Goal: Transaction & Acquisition: Purchase product/service

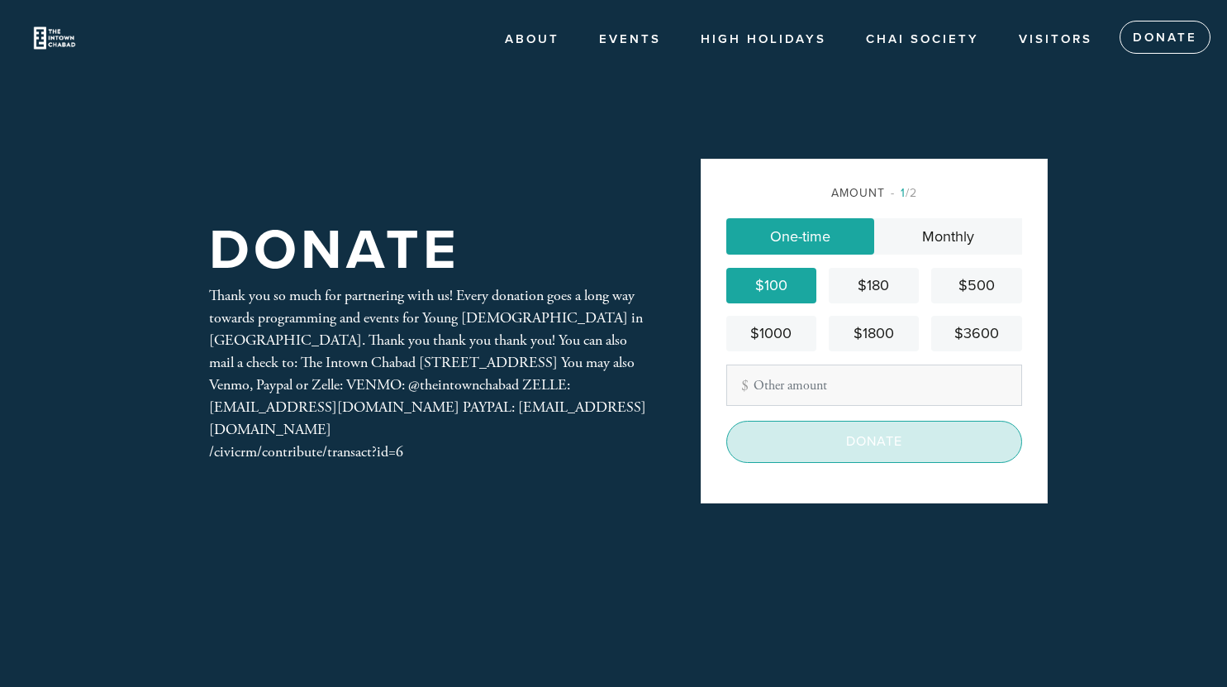
click at [855, 441] on input "Donate" at bounding box center [875, 441] width 296 height 41
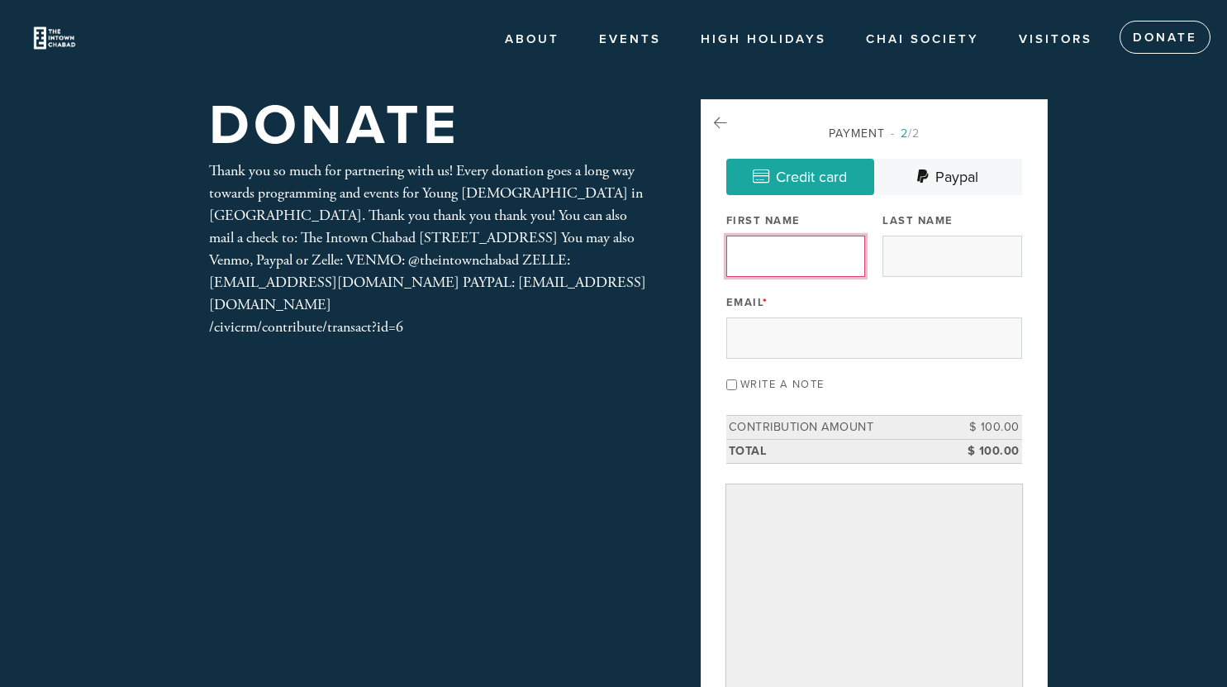
click at [769, 253] on input "First Name" at bounding box center [796, 256] width 139 height 41
click at [817, 256] on input "First Name" at bounding box center [796, 256] width 139 height 41
type input "[PERSON_NAME]"
type input "Malzberg"
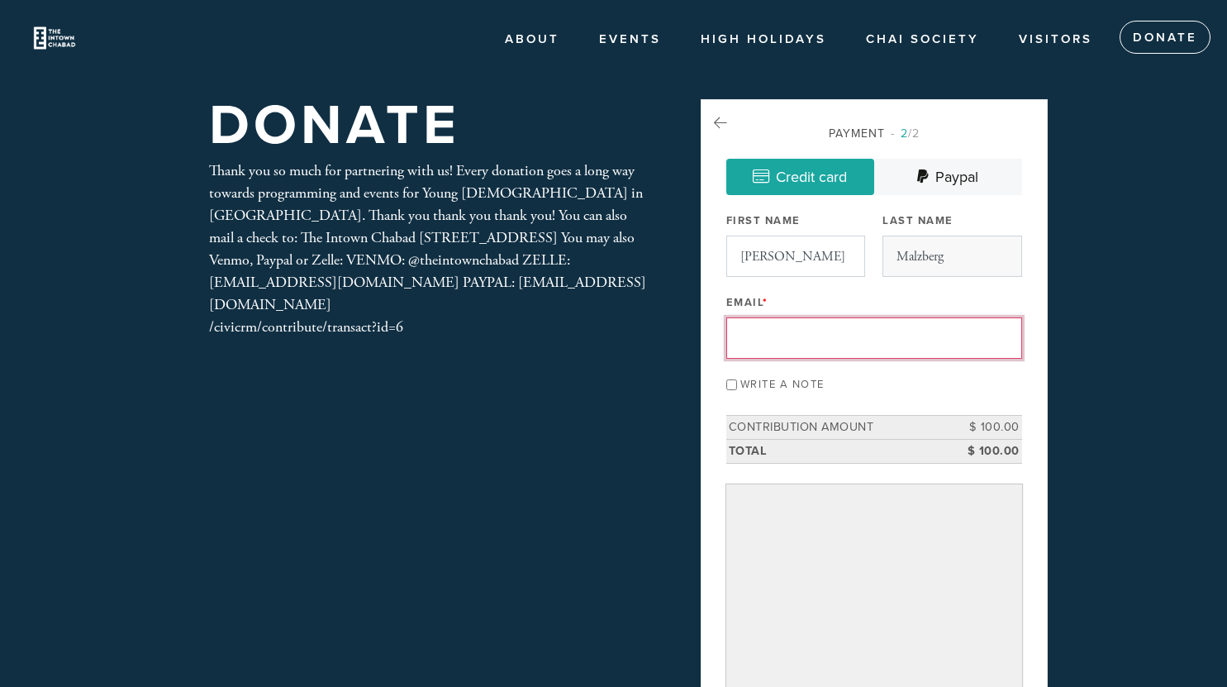
type input "[EMAIL_ADDRESS][DOMAIN_NAME]"
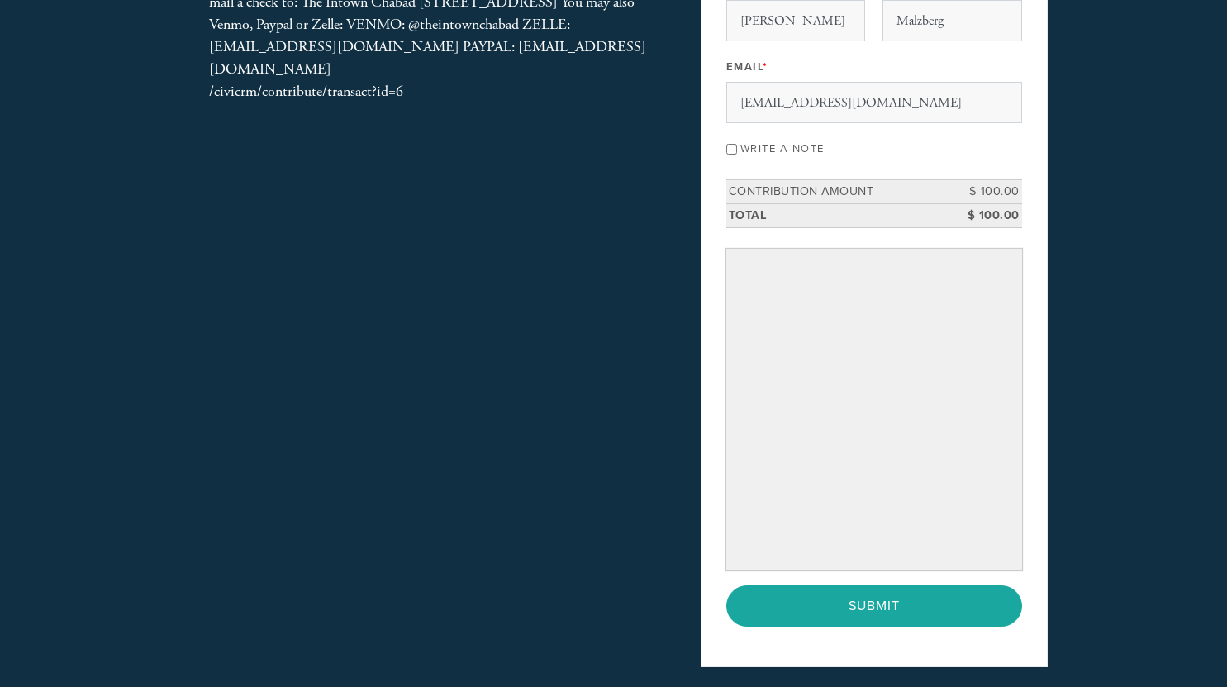
scroll to position [241, 0]
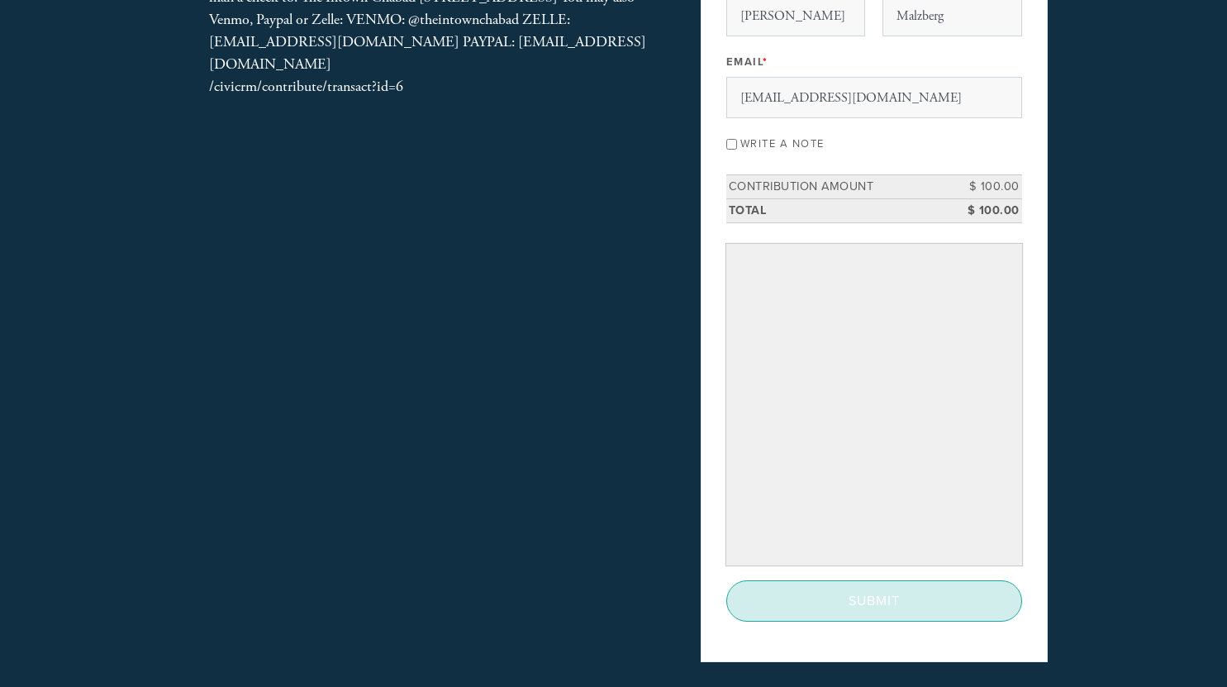
click at [938, 607] on input "Submit" at bounding box center [875, 600] width 296 height 41
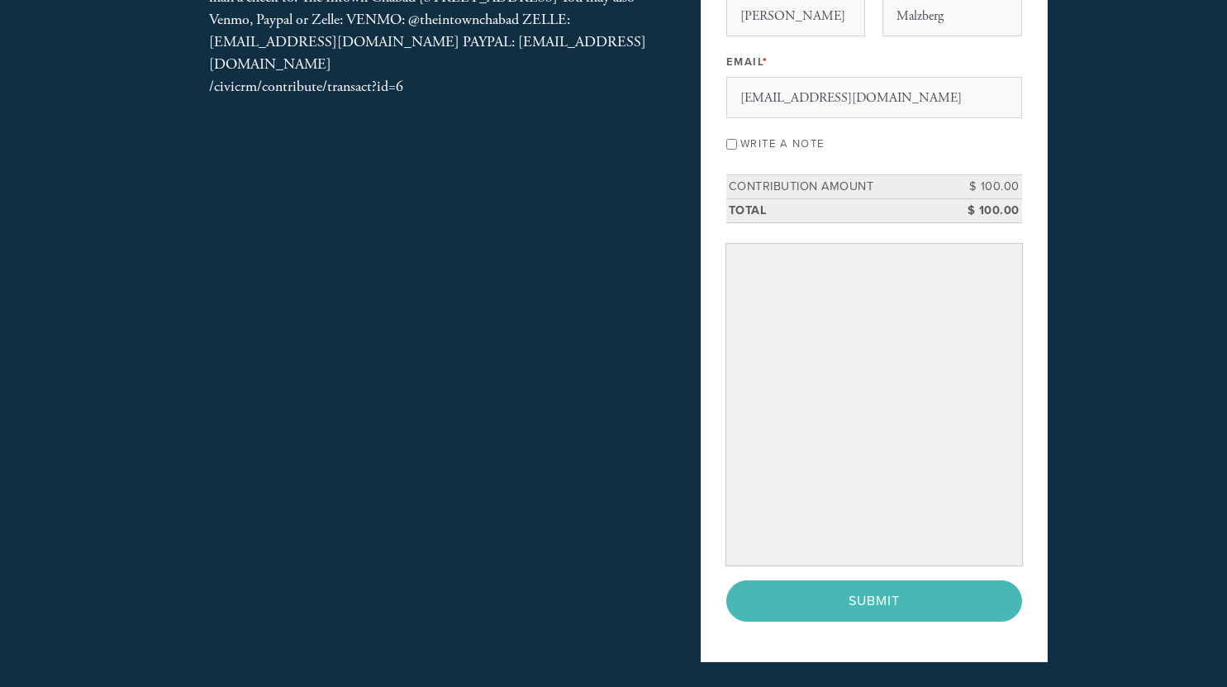
click at [904, 607] on div "< Previous Page Submit" at bounding box center [875, 600] width 296 height 41
